Goal: Task Accomplishment & Management: Manage account settings

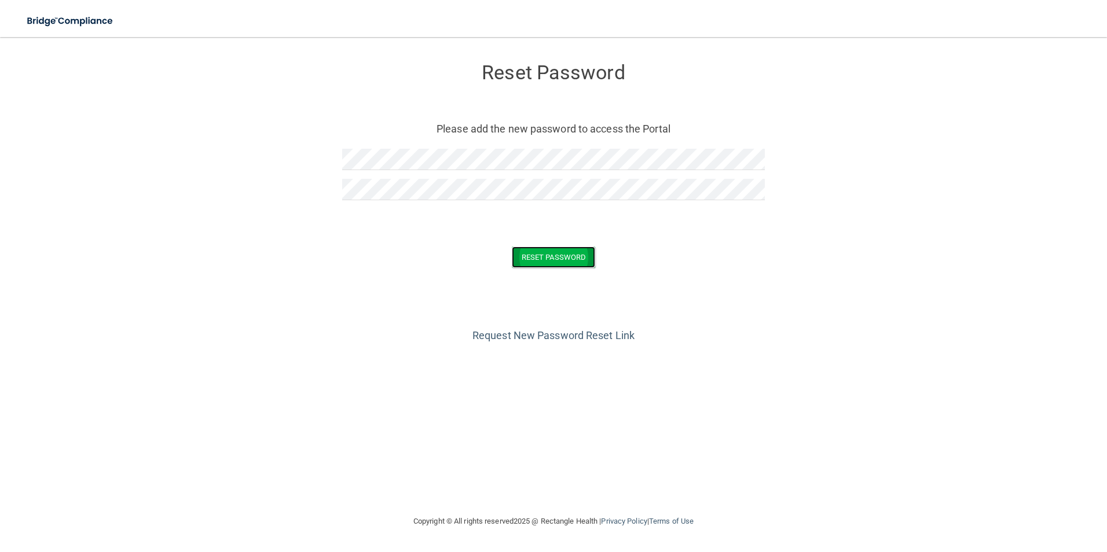
click at [551, 253] on button "Reset Password" at bounding box center [553, 257] width 83 height 21
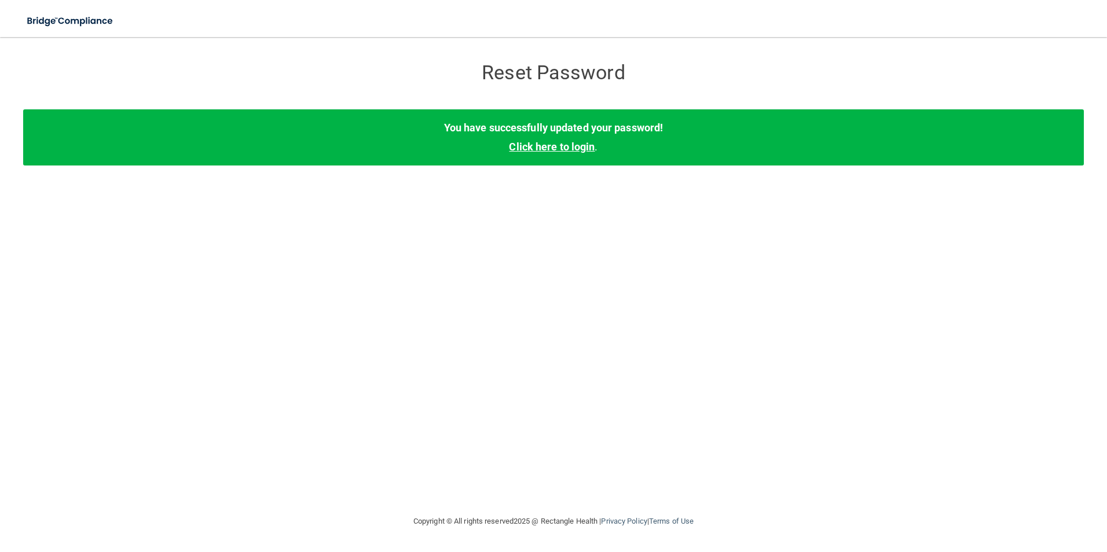
click at [565, 147] on link "Click here to login" at bounding box center [552, 147] width 86 height 12
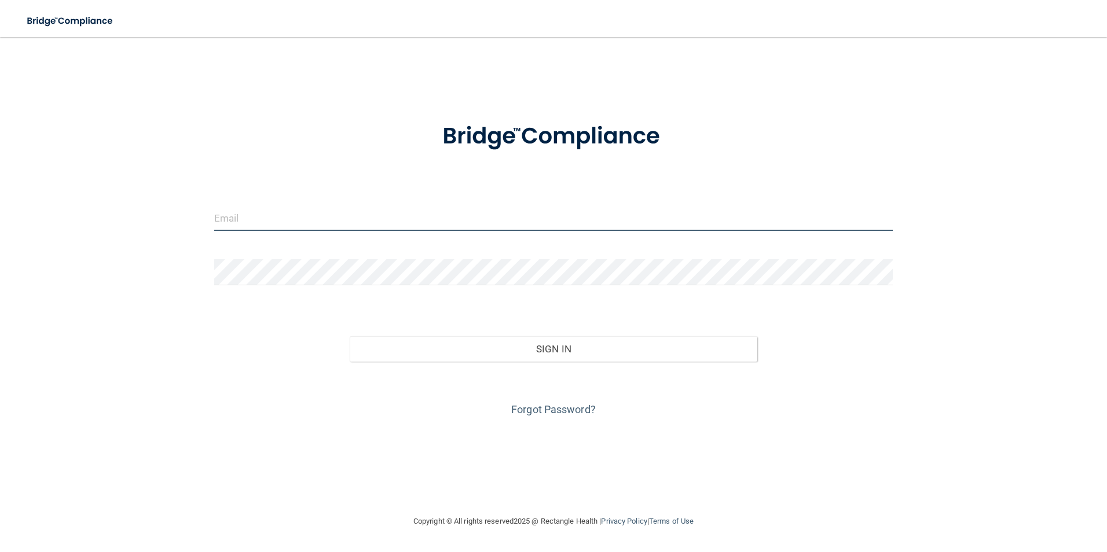
click at [304, 223] on input "email" at bounding box center [553, 218] width 679 height 26
click at [354, 223] on input "[PERSON_NAME][EMAIL_ADDRESS][DOMAIN_NAME]" at bounding box center [553, 218] width 679 height 26
type input "[PERSON_NAME][EMAIL_ADDRESS][DOMAIN_NAME]"
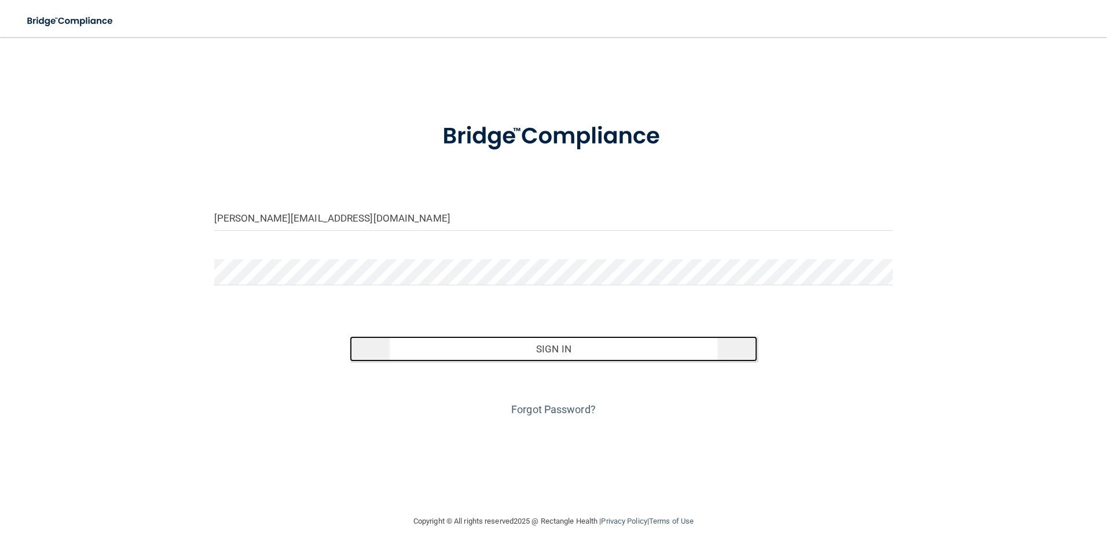
click at [538, 344] on button "Sign In" at bounding box center [553, 348] width 407 height 25
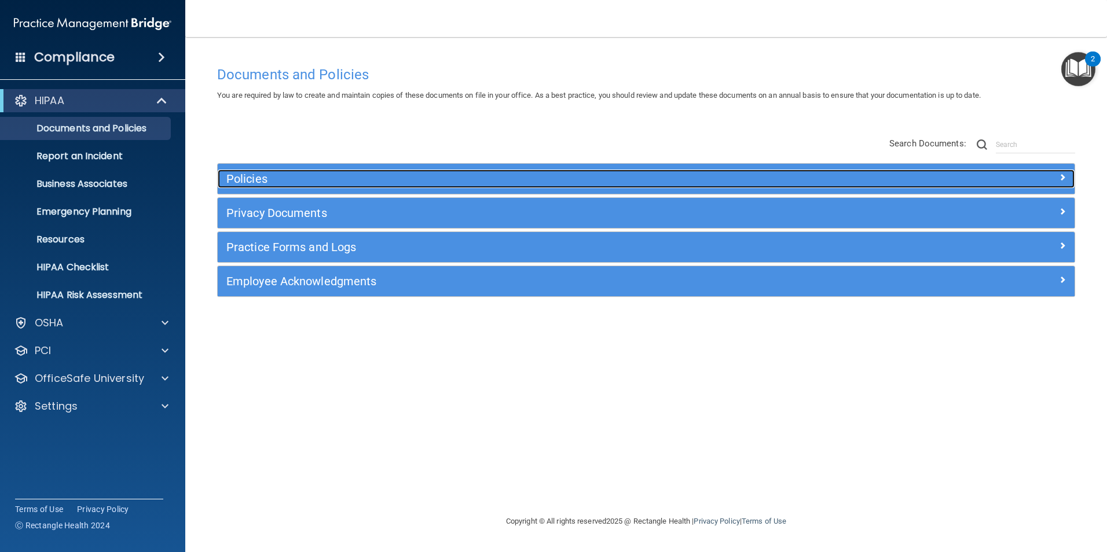
click at [299, 181] on h5 "Policies" at bounding box center [538, 178] width 625 height 13
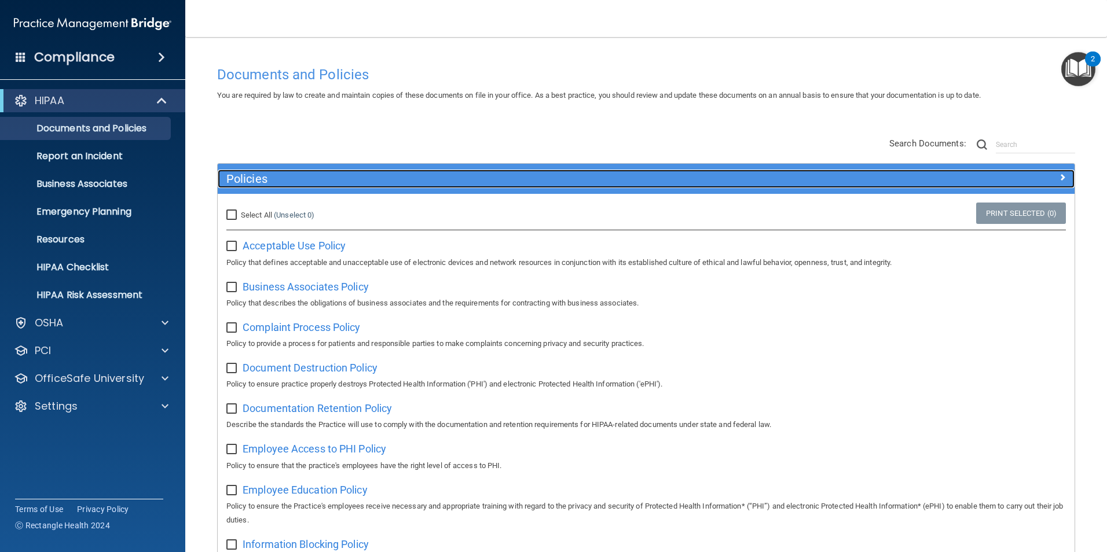
click at [299, 181] on h5 "Policies" at bounding box center [538, 178] width 625 height 13
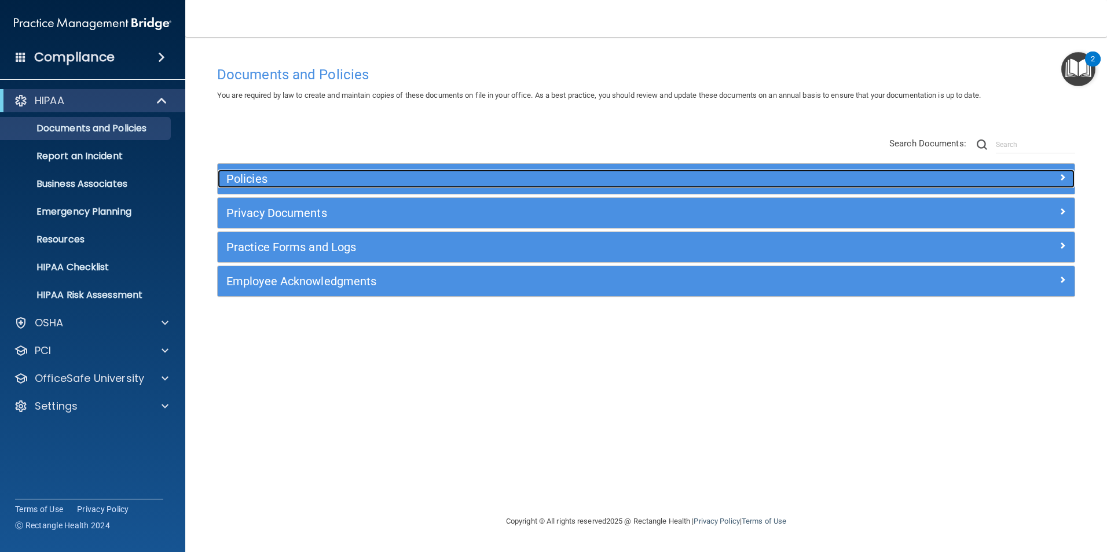
click at [299, 181] on h5 "Policies" at bounding box center [538, 178] width 625 height 13
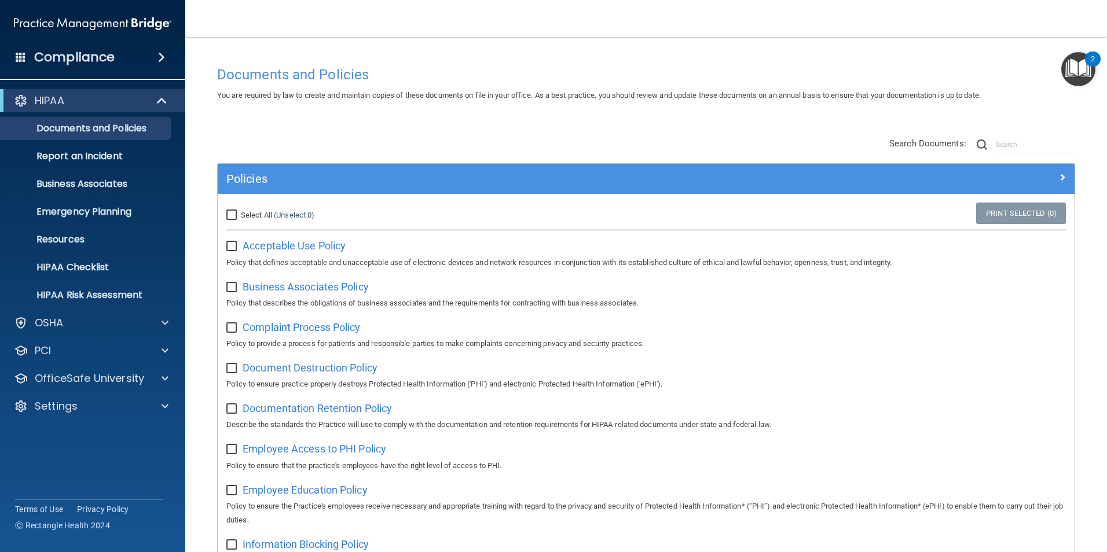
click at [235, 212] on input "Select All (Unselect 0) Unselect All" at bounding box center [232, 215] width 13 height 9
checkbox input "true"
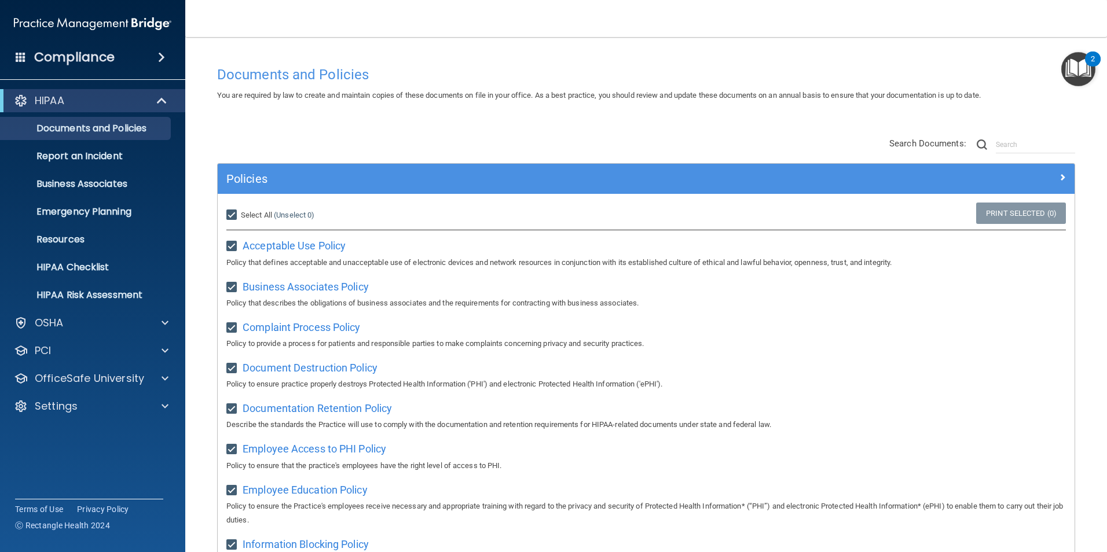
checkbox input "true"
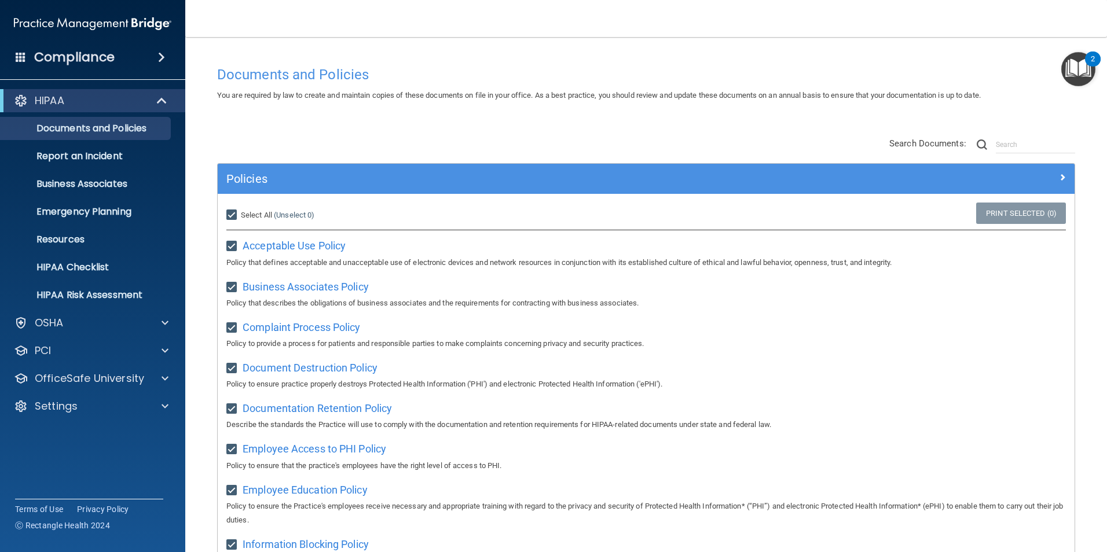
checkbox input "true"
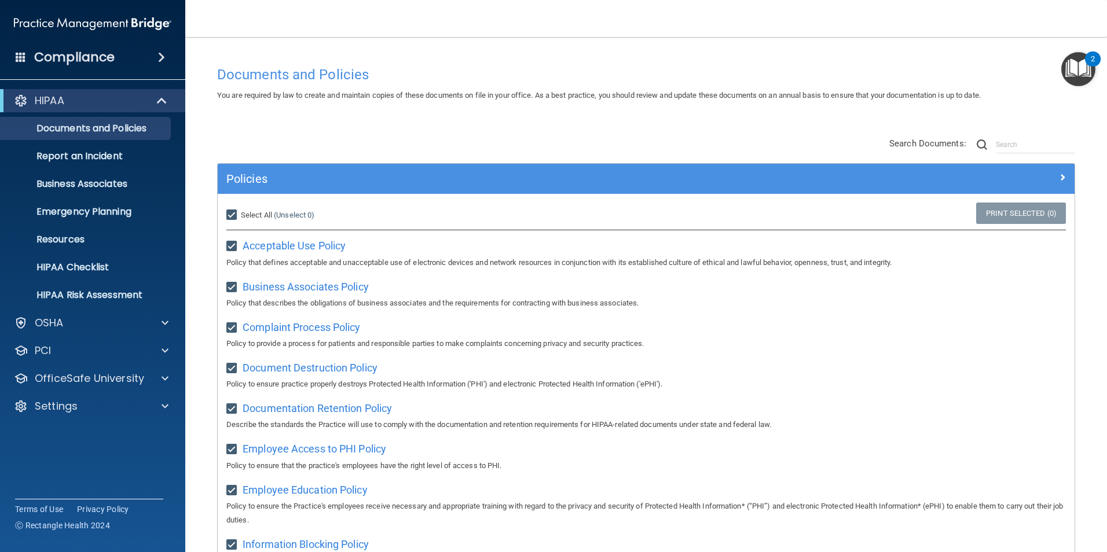
checkbox input "true"
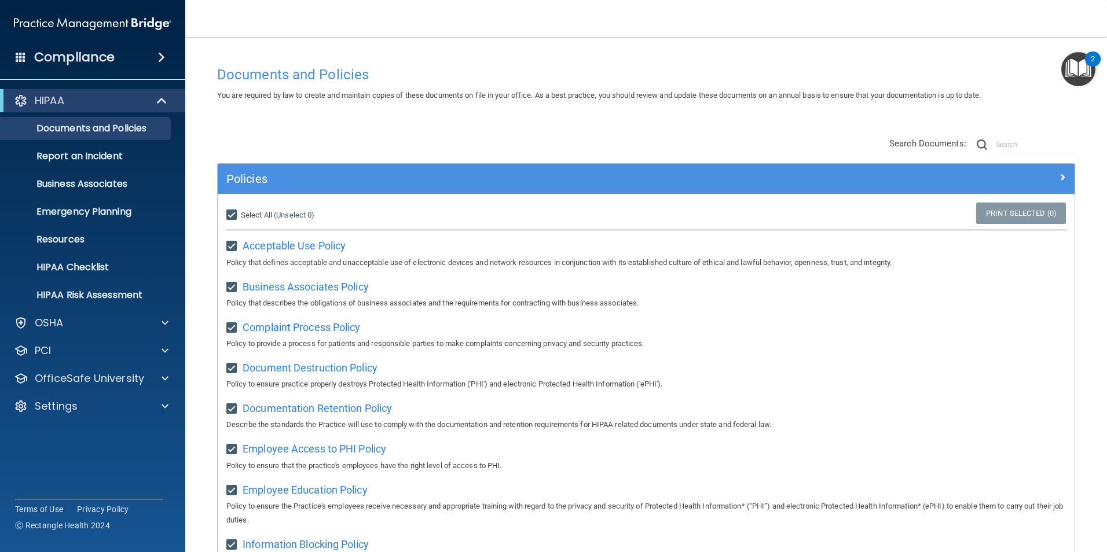
checkbox input "true"
click at [978, 211] on link "Print Selected (21)" at bounding box center [1019, 213] width 94 height 21
